Goal: Information Seeking & Learning: Check status

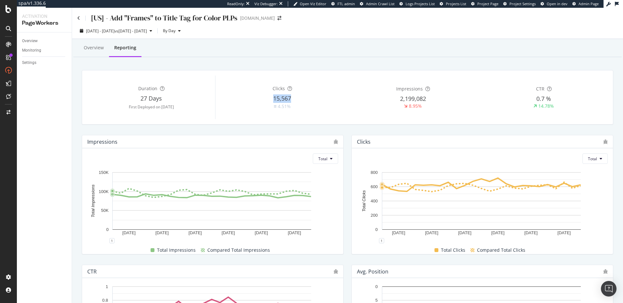
drag, startPoint x: 297, startPoint y: 100, endPoint x: 245, endPoint y: 100, distance: 51.9
click at [245, 100] on div "15,567" at bounding box center [282, 98] width 128 height 8
drag, startPoint x: 299, startPoint y: 108, endPoint x: 254, endPoint y: 108, distance: 44.8
click at [254, 108] on div "4.51%" at bounding box center [282, 106] width 128 height 7
click at [311, 105] on div "4.51%" at bounding box center [282, 106] width 128 height 7
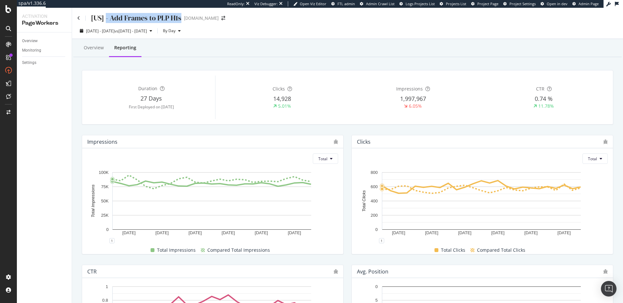
drag, startPoint x: 181, startPoint y: 19, endPoint x: 106, endPoint y: 19, distance: 74.3
click at [106, 19] on div "[US] - Add Frames to PLP H1s www.zennioptical.com" at bounding box center [154, 18] width 154 height 10
click at [325, 20] on div "[US] - Add Frames to PLP H1s www.zennioptical.com" at bounding box center [347, 15] width 551 height 15
drag, startPoint x: 294, startPoint y: 106, endPoint x: 257, endPoint y: 106, distance: 37.3
click at [257, 106] on div "5.01%" at bounding box center [282, 106] width 128 height 6
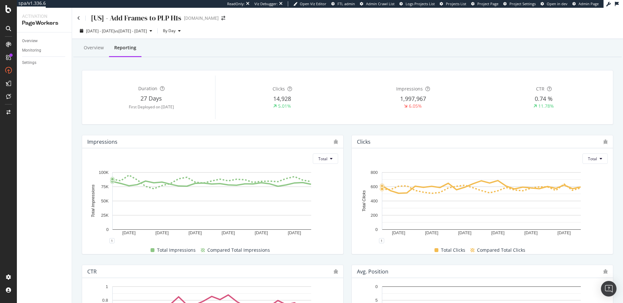
click at [332, 100] on div "14,928" at bounding box center [282, 99] width 128 height 8
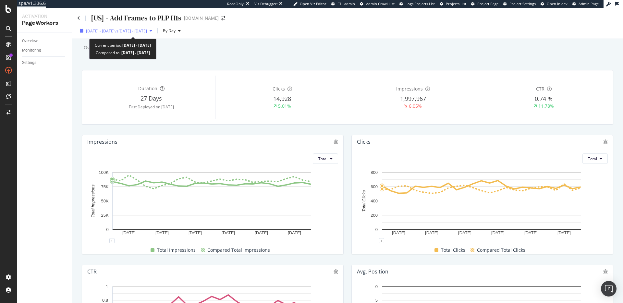
click at [144, 30] on span "vs 2025 Jun. 29th - Jul. 23rd" at bounding box center [131, 31] width 32 height 6
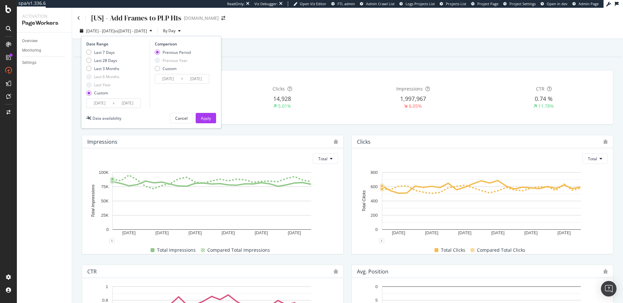
click at [302, 43] on div "Overview Reporting" at bounding box center [347, 49] width 548 height 18
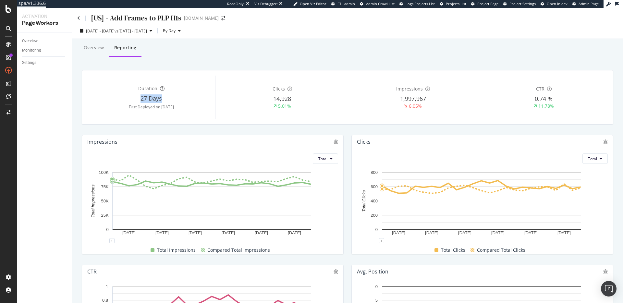
drag, startPoint x: 136, startPoint y: 97, endPoint x: 172, endPoint y: 100, distance: 36.1
click at [172, 100] on div "27 Days" at bounding box center [151, 98] width 128 height 8
click at [182, 98] on div "27 Days" at bounding box center [151, 98] width 128 height 8
